Goal: Task Accomplishment & Management: Use online tool/utility

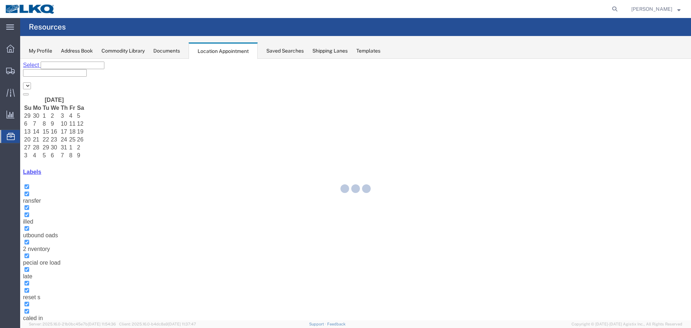
select select "28018"
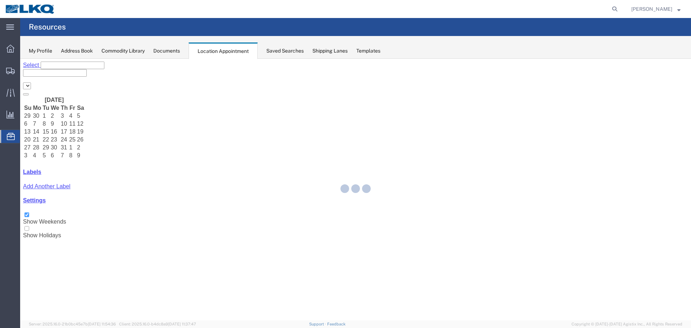
select select "28018"
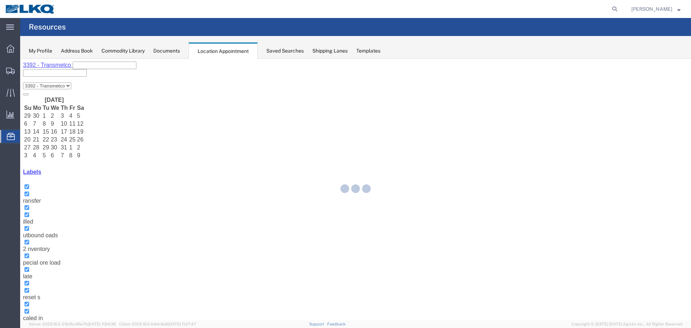
select select "28018"
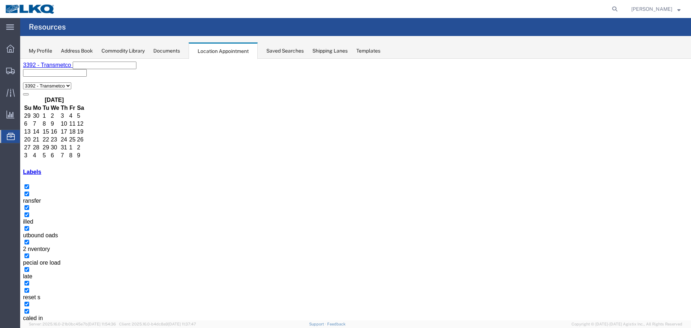
select select "1"
select select "23"
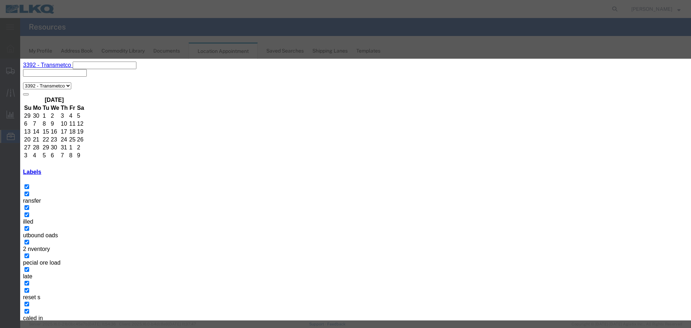
type input "de"
select select "40"
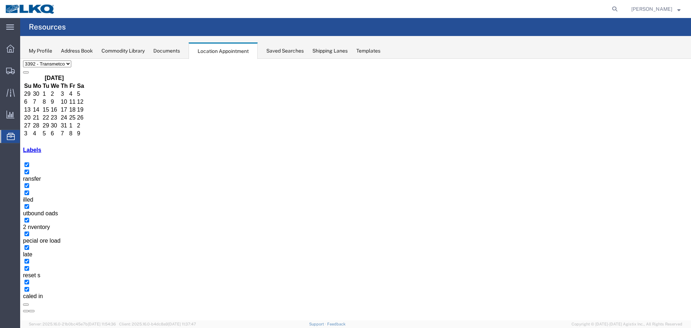
scroll to position [95, 0]
